Goal: Transaction & Acquisition: Book appointment/travel/reservation

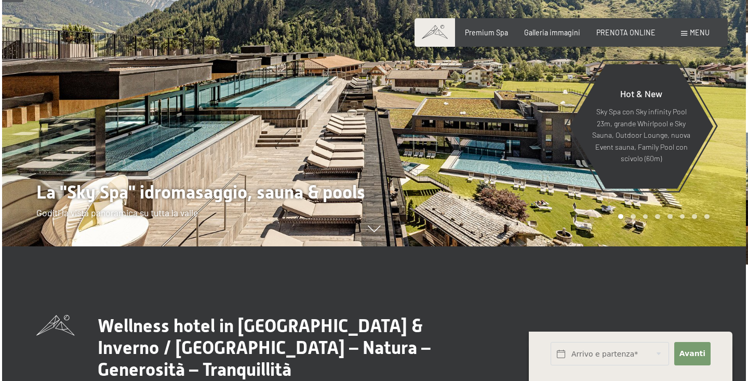
scroll to position [136, 0]
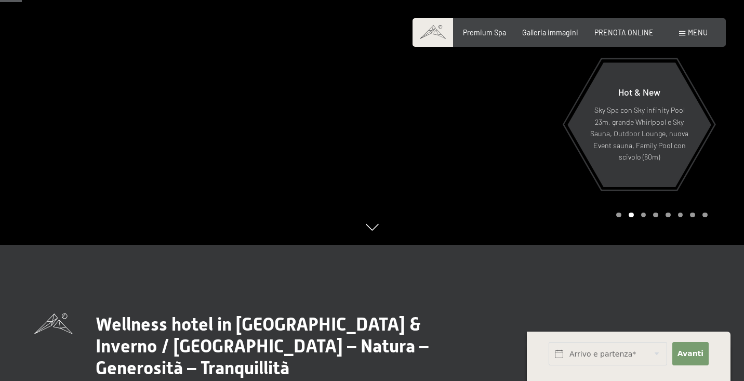
click at [687, 34] on div "Menu" at bounding box center [693, 33] width 29 height 10
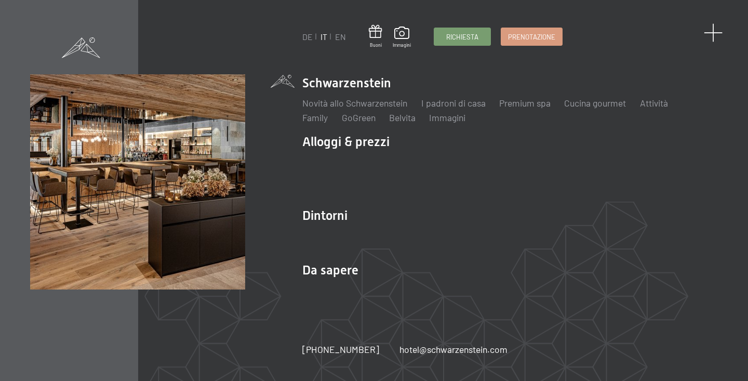
click at [712, 36] on span at bounding box center [713, 32] width 19 height 19
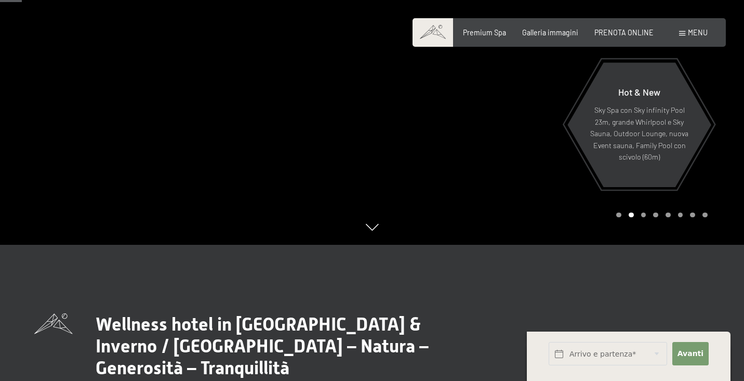
click at [685, 34] on span at bounding box center [682, 33] width 6 height 5
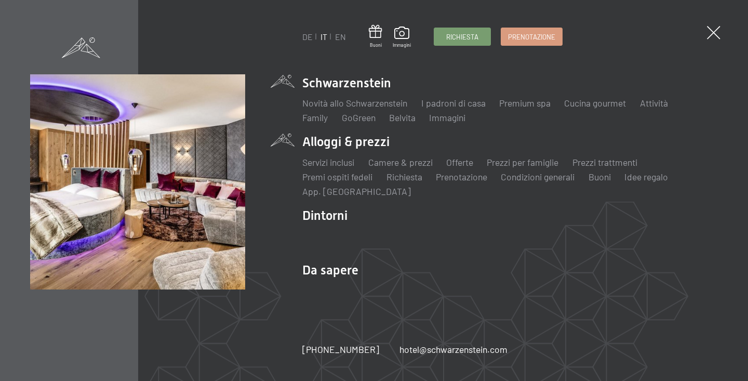
click at [365, 143] on li "Alloggi & prezzi Servizi inclusi Camere & prezzi Lista Offerte Lista Prezzi per…" at bounding box center [510, 165] width 416 height 64
click at [388, 163] on link "Camere & prezzi" at bounding box center [401, 161] width 64 height 11
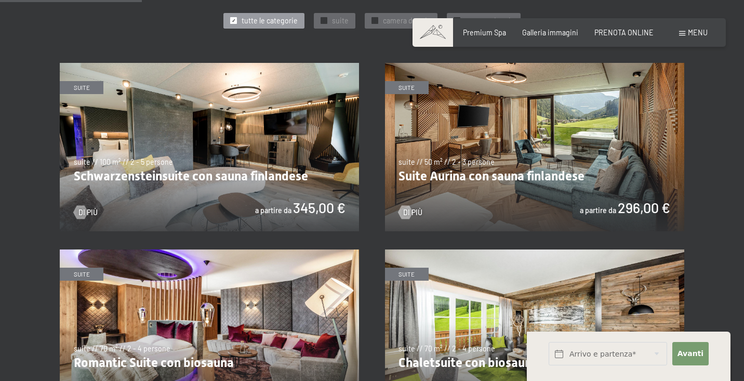
scroll to position [543, 0]
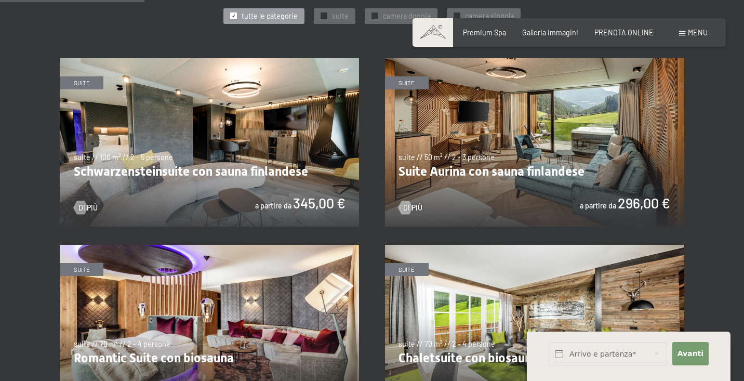
click at [543, 139] on img at bounding box center [534, 142] width 299 height 168
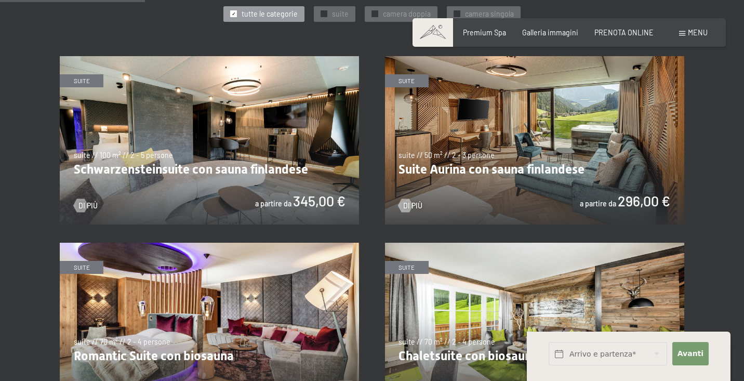
scroll to position [548, 0]
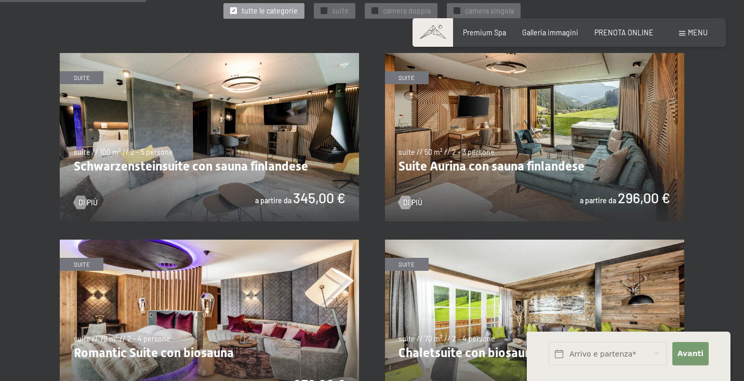
click at [231, 148] on img at bounding box center [209, 137] width 299 height 168
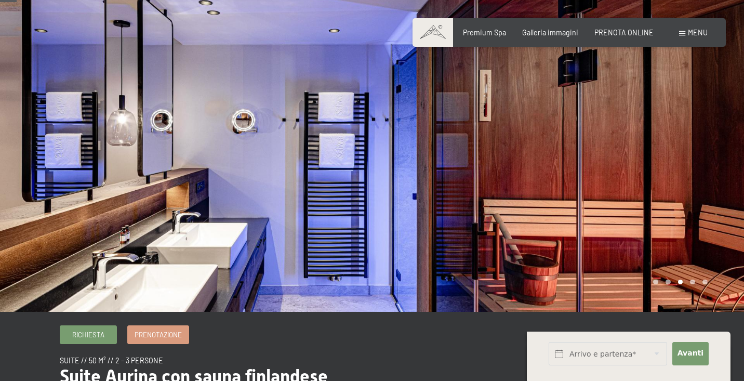
scroll to position [23, 0]
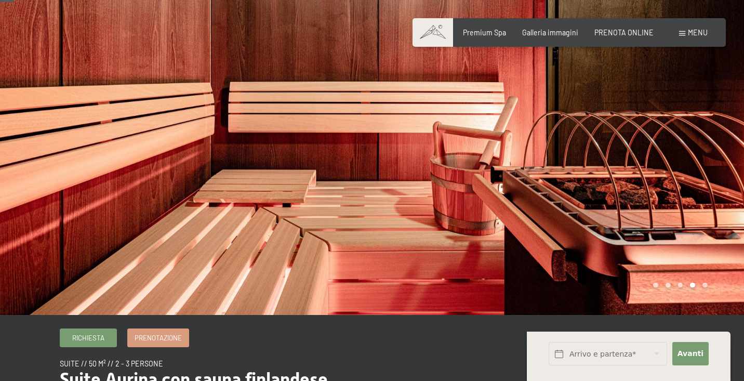
click at [703, 287] on div at bounding box center [558, 146] width 372 height 338
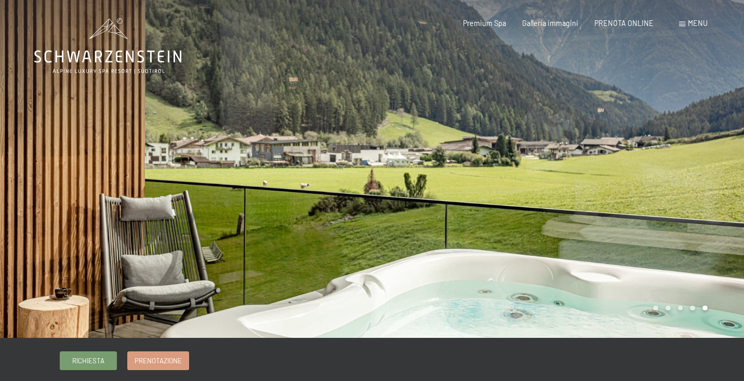
scroll to position [0, 0]
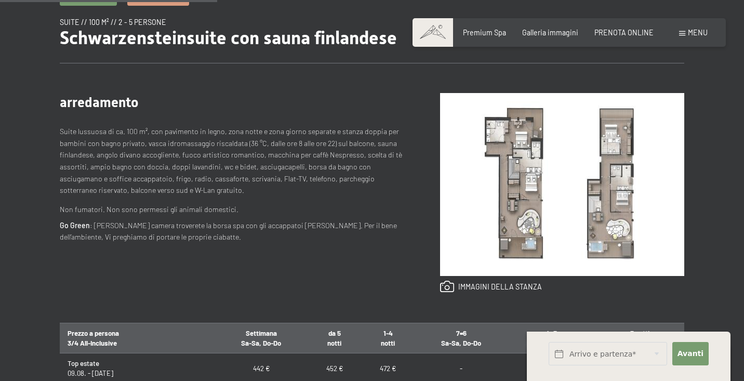
scroll to position [365, 0]
click at [522, 214] on img at bounding box center [562, 184] width 244 height 183
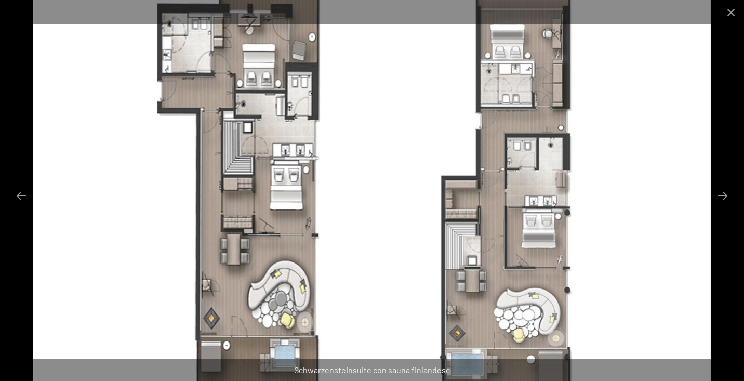
scroll to position [293, 0]
click at [731, 14] on button "Close gallery" at bounding box center [731, 12] width 26 height 24
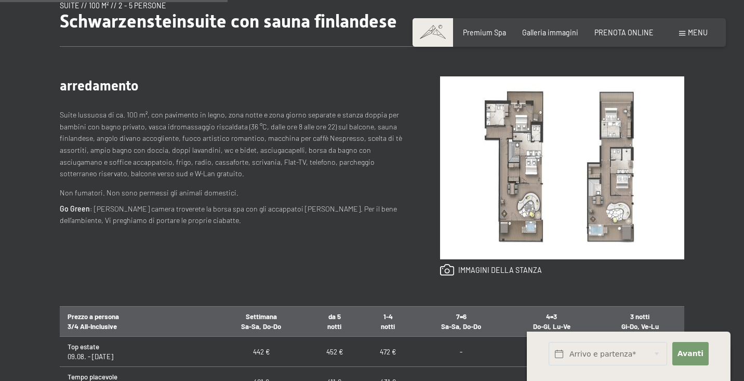
scroll to position [384, 0]
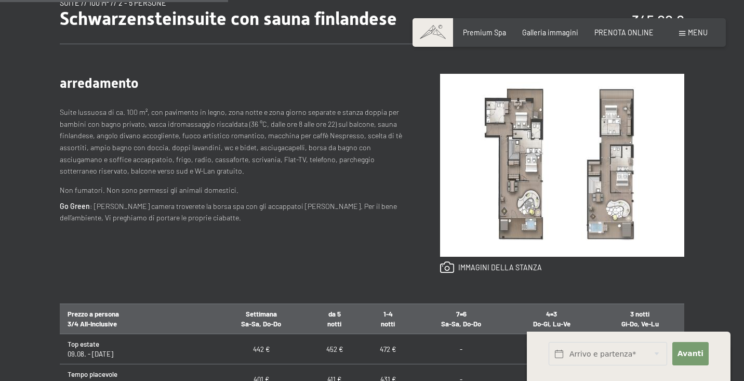
click at [685, 33] on span at bounding box center [682, 33] width 6 height 5
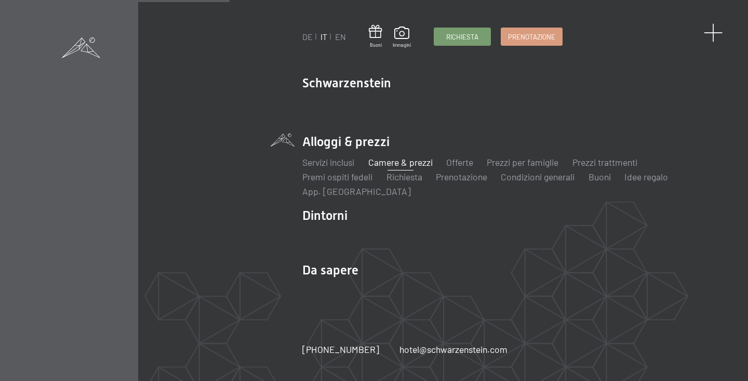
click at [720, 34] on span at bounding box center [713, 32] width 19 height 19
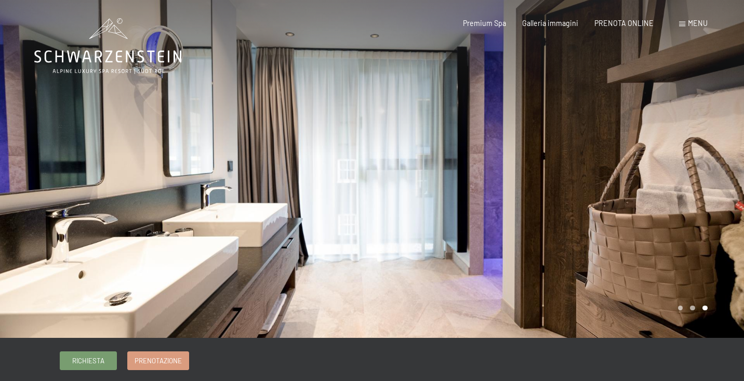
scroll to position [0, 0]
